Goal: Information Seeking & Learning: Find specific fact

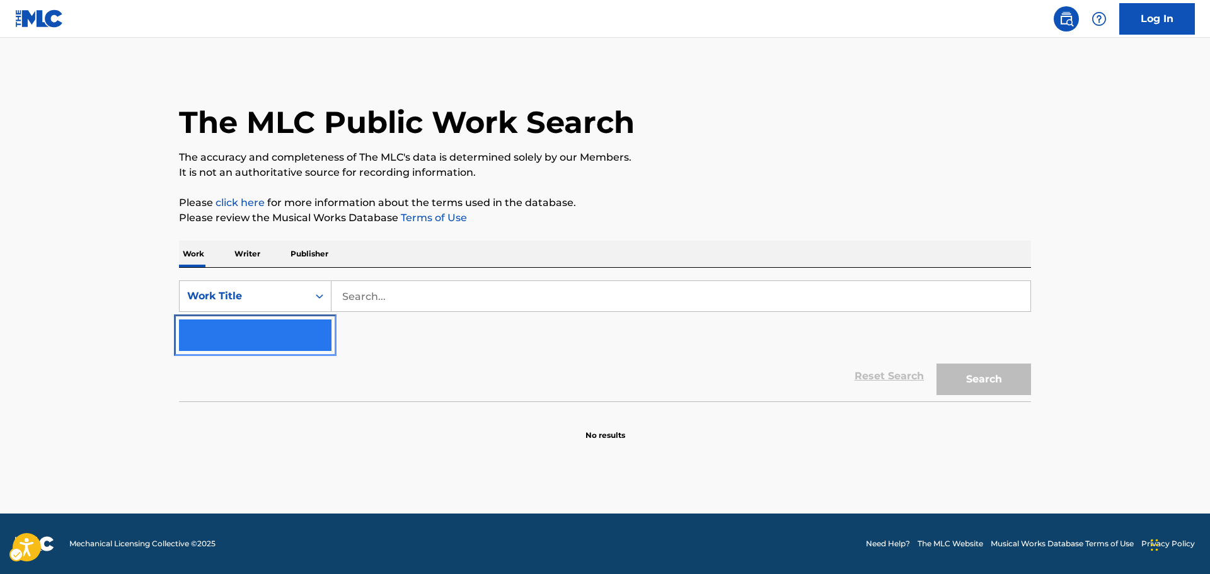
click at [239, 342] on button "Add Criteria" at bounding box center [255, 336] width 153 height 32
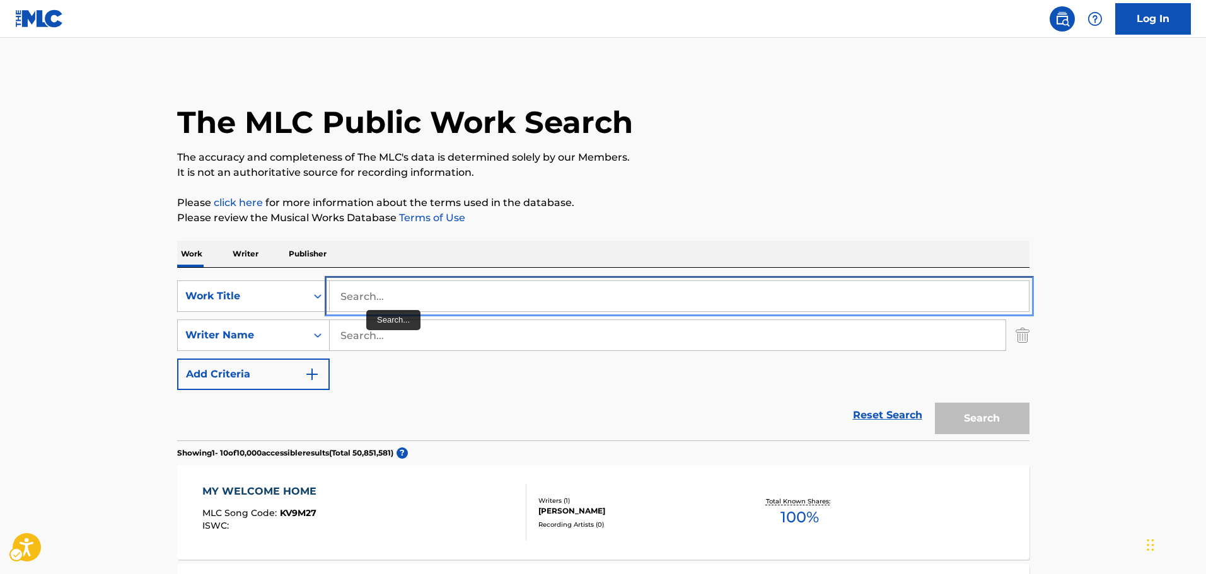
click at [381, 291] on input "Search..." at bounding box center [679, 296] width 699 height 30
paste input "I'M STILL STANDING"
paste input "[PERSON_NAME]"
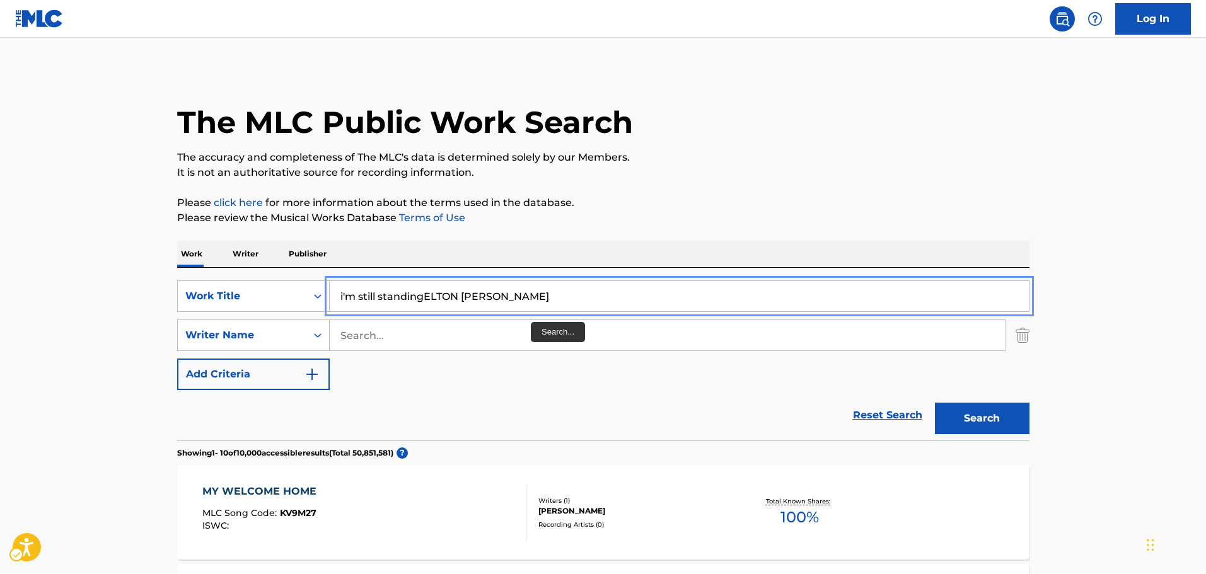
type input "i'm still standing"
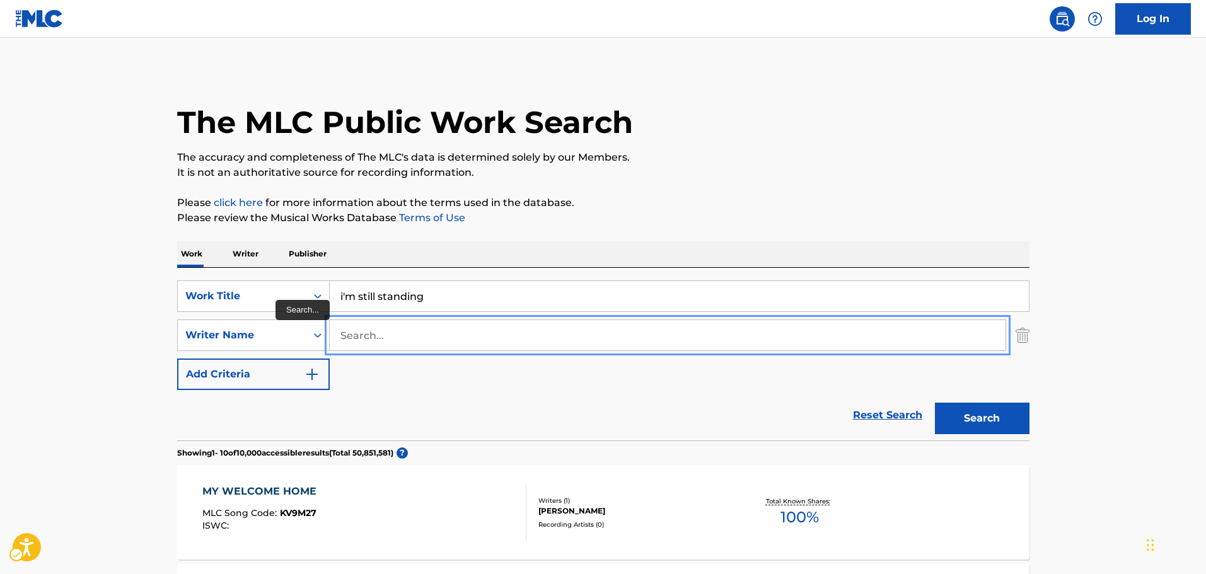
paste input "[PERSON_NAME]"
type input "[PERSON_NAME]"
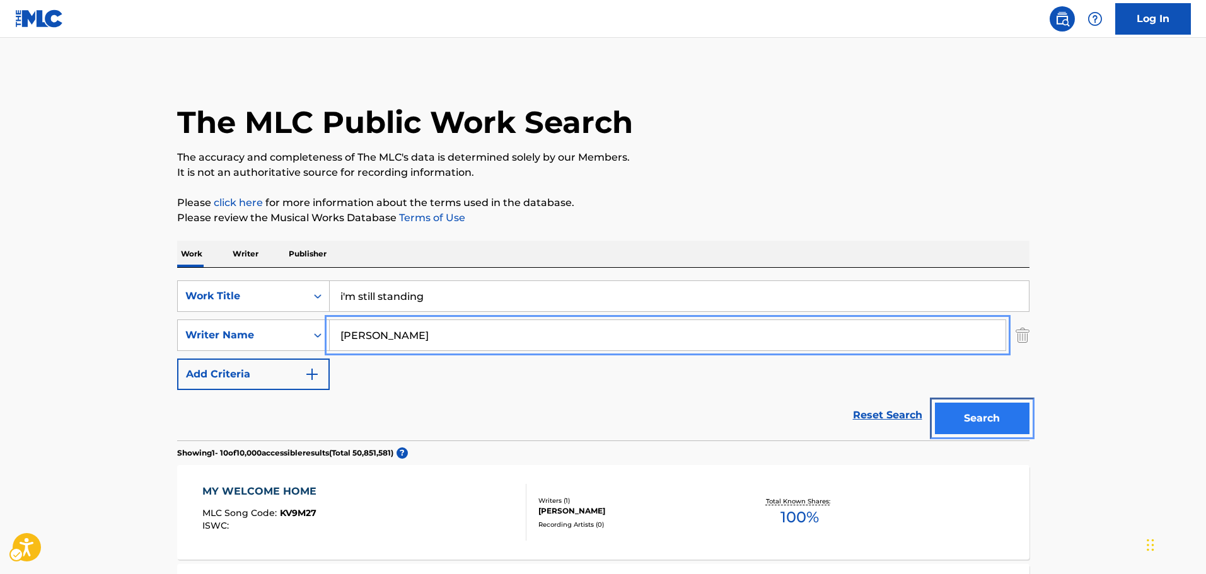
click at [999, 431] on button "Search" at bounding box center [982, 419] width 95 height 32
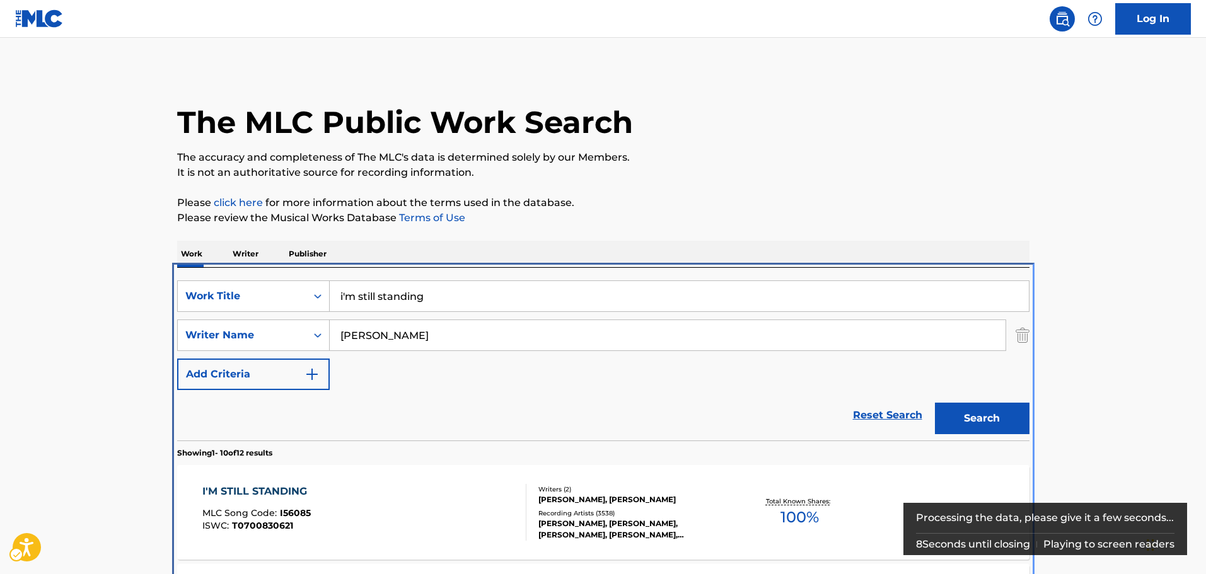
scroll to position [268, 0]
